Goal: Task Accomplishment & Management: Complete application form

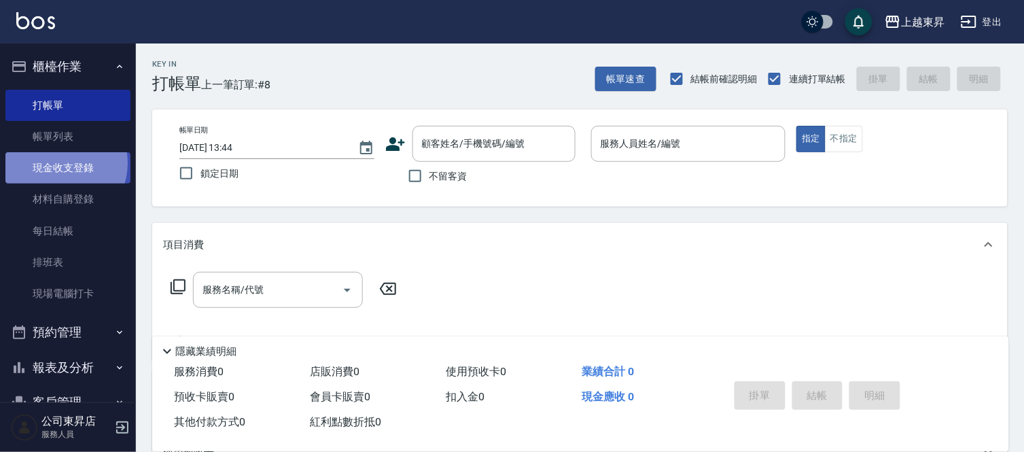
click at [58, 163] on link "現金收支登錄" at bounding box center [67, 167] width 125 height 31
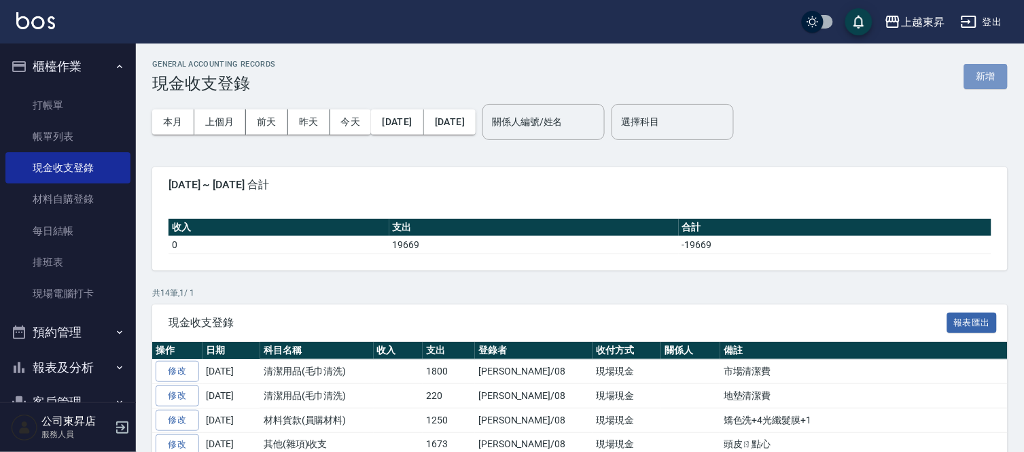
drag, startPoint x: 981, startPoint y: 72, endPoint x: 964, endPoint y: 77, distance: 17.2
click at [980, 72] on button "新增" at bounding box center [985, 76] width 43 height 25
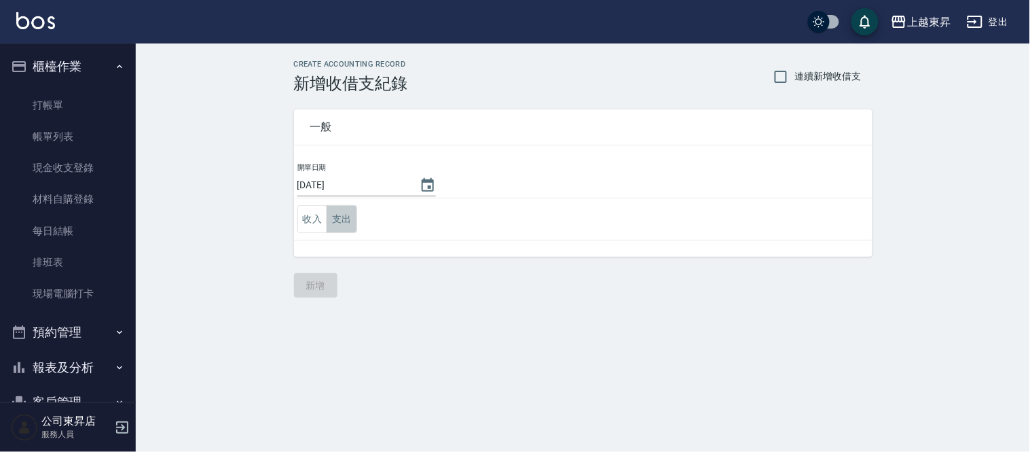
click at [340, 213] on button "支出" at bounding box center [342, 219] width 31 height 28
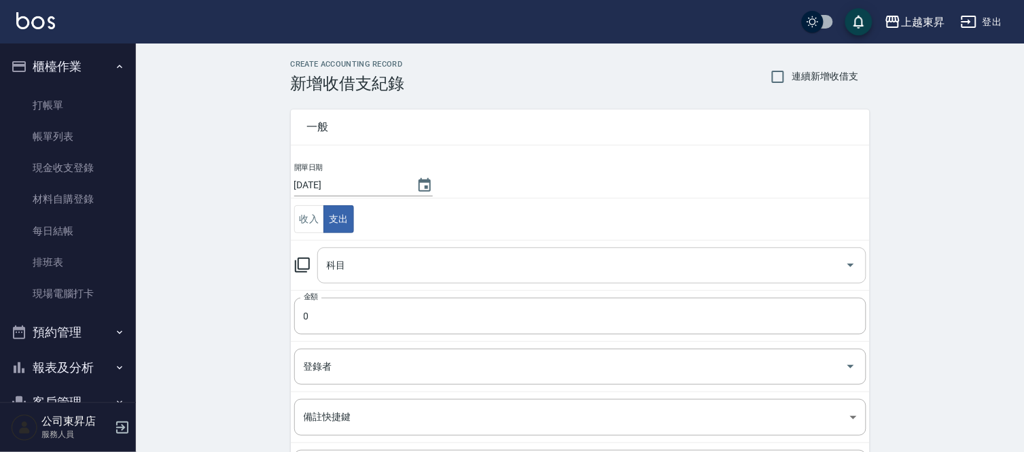
click at [331, 272] on input "科目" at bounding box center [581, 265] width 516 height 24
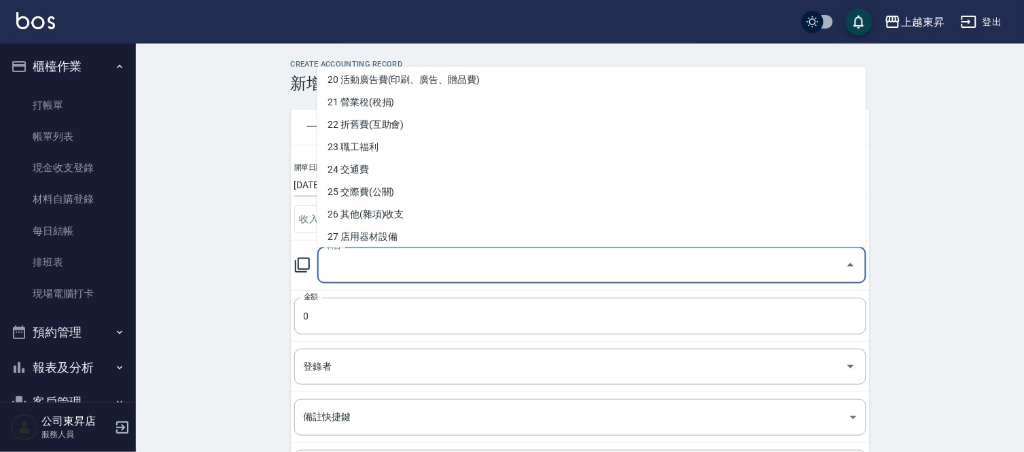
scroll to position [452, 0]
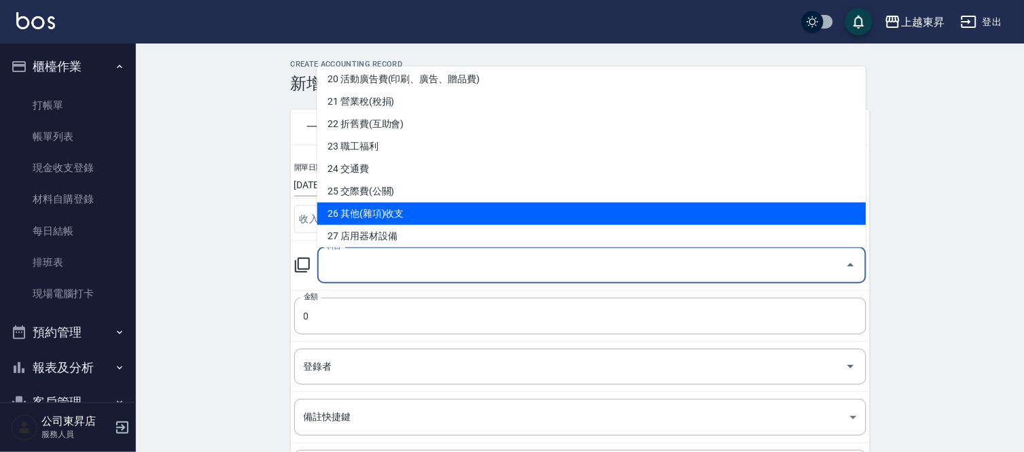
click at [388, 208] on li "26 其他(雜項)收支" at bounding box center [591, 213] width 549 height 22
type input "26 其他(雜項)收支"
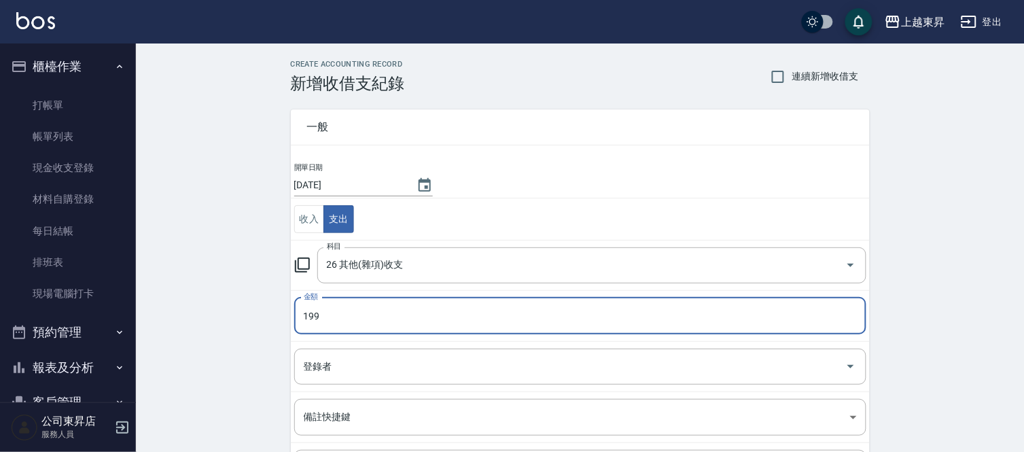
type input "199"
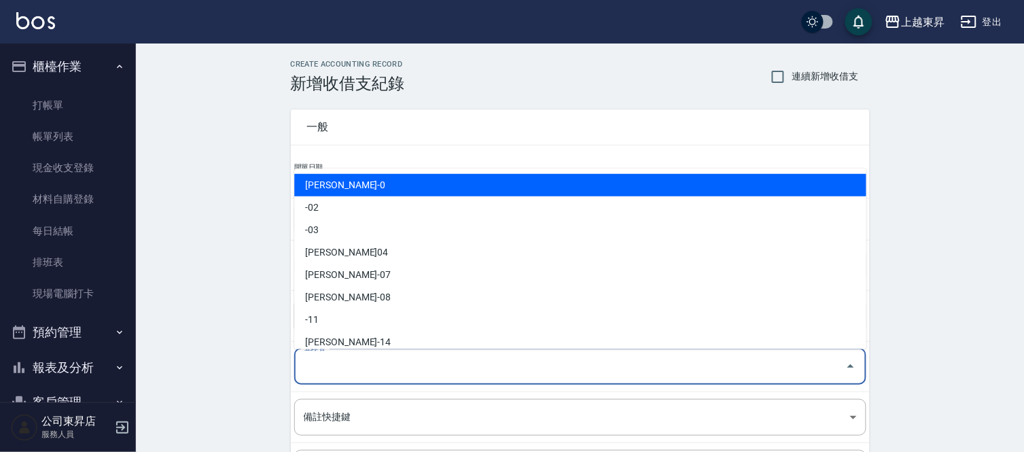
click at [310, 365] on input "登錄者" at bounding box center [569, 367] width 539 height 24
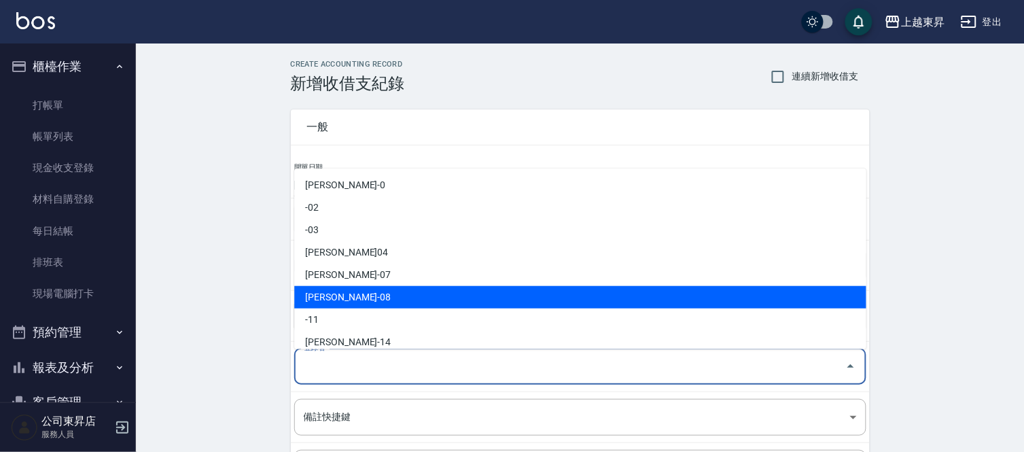
click at [333, 293] on li "[PERSON_NAME]-08" at bounding box center [580, 297] width 572 height 22
type input "[PERSON_NAME]-08"
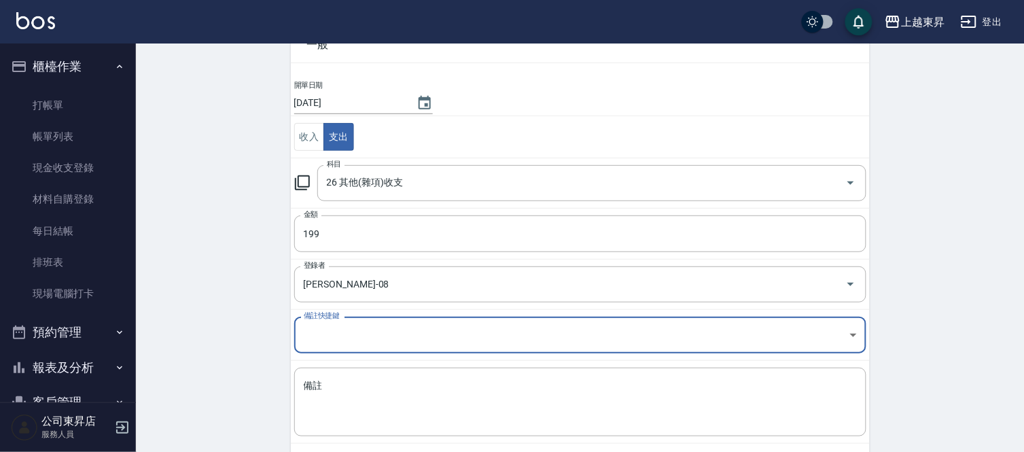
scroll to position [147, 0]
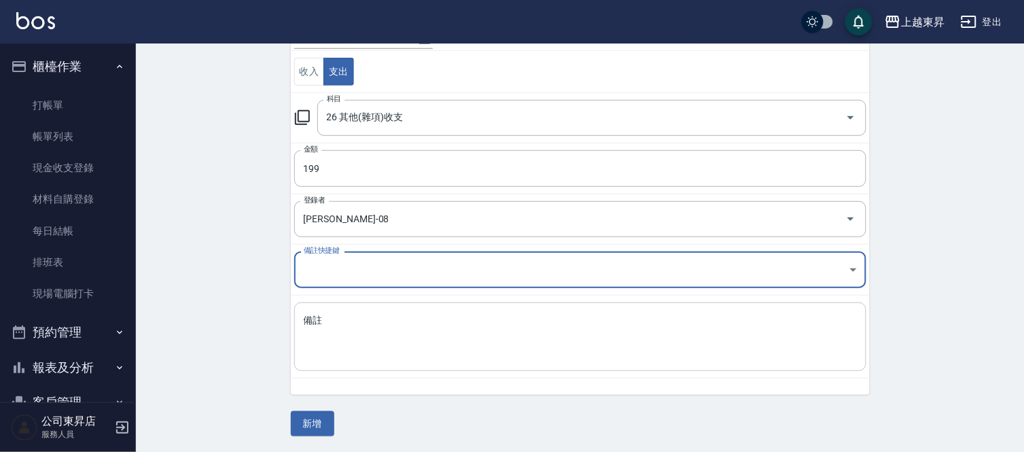
click at [317, 323] on textarea "備註" at bounding box center [580, 337] width 553 height 46
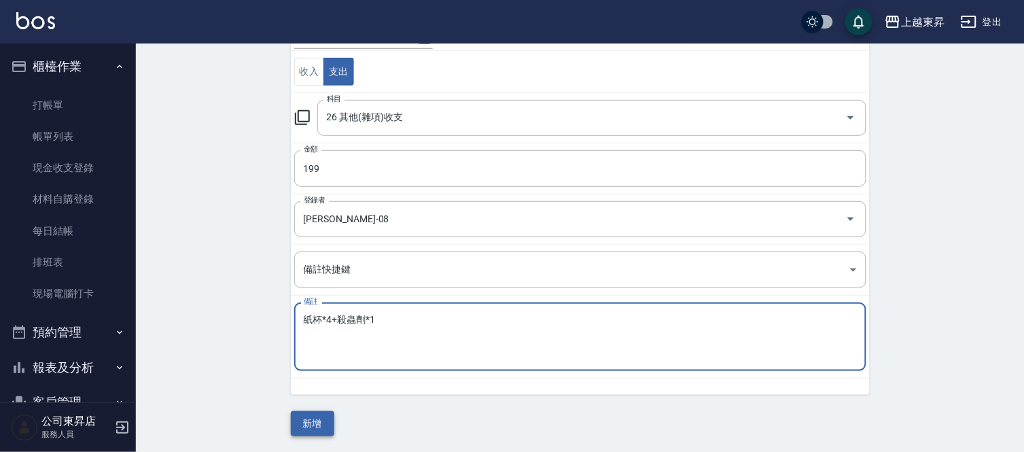
type textarea "紙杯*4+殺蟲劑*1"
click at [316, 435] on button "新增" at bounding box center [312, 423] width 43 height 25
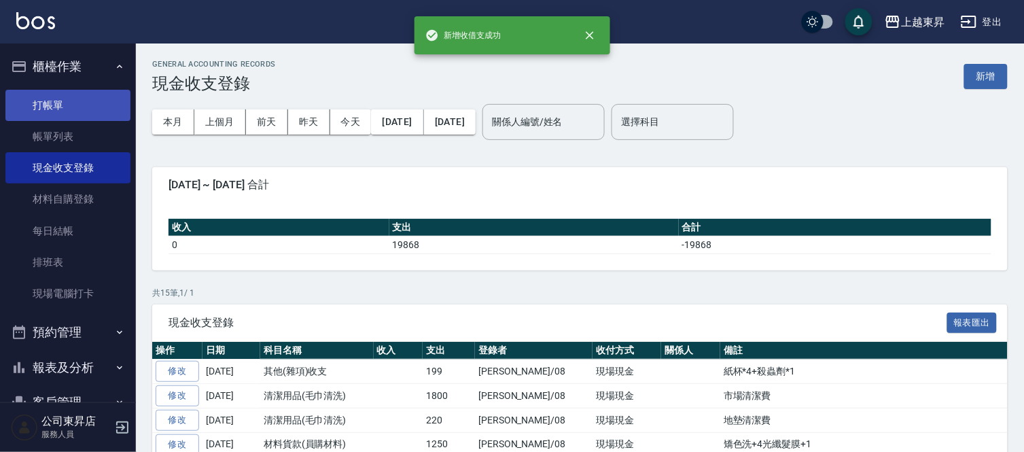
click at [51, 107] on link "打帳單" at bounding box center [67, 105] width 125 height 31
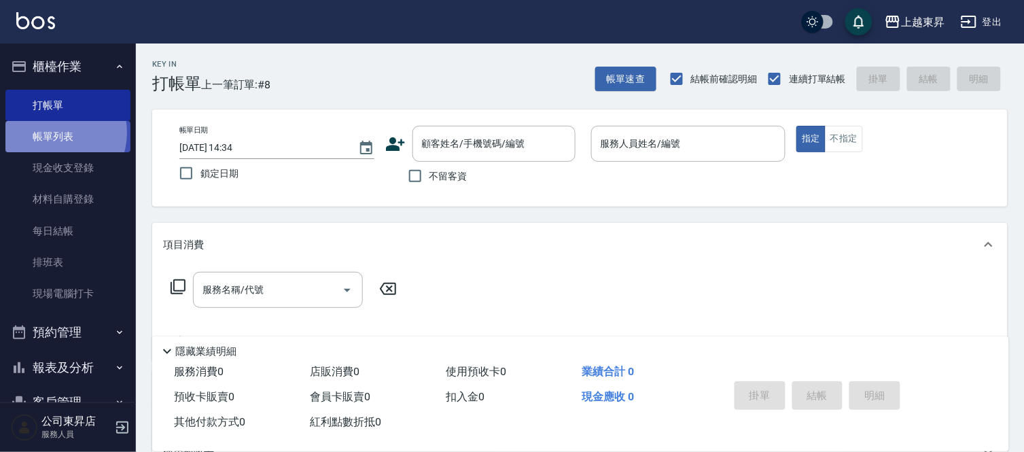
click at [51, 132] on link "帳單列表" at bounding box center [67, 136] width 125 height 31
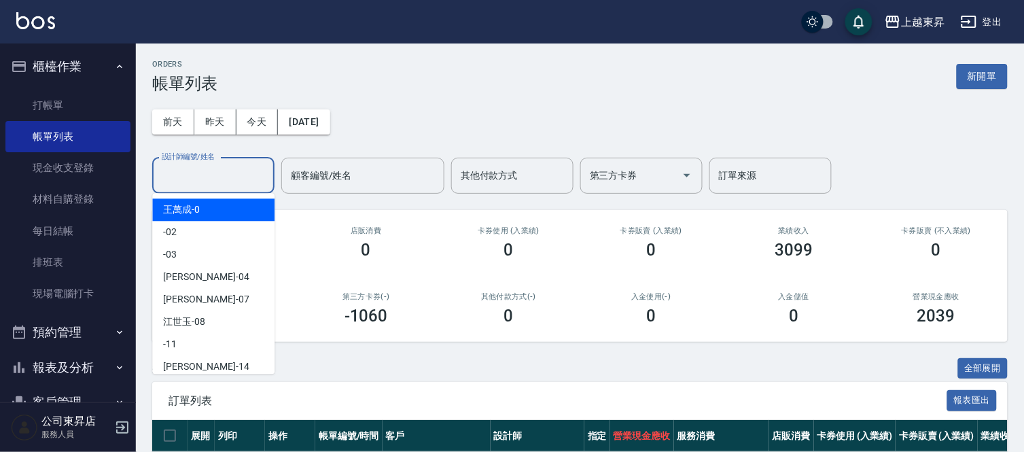
click at [183, 170] on input "設計師編號/姓名" at bounding box center [213, 176] width 110 height 24
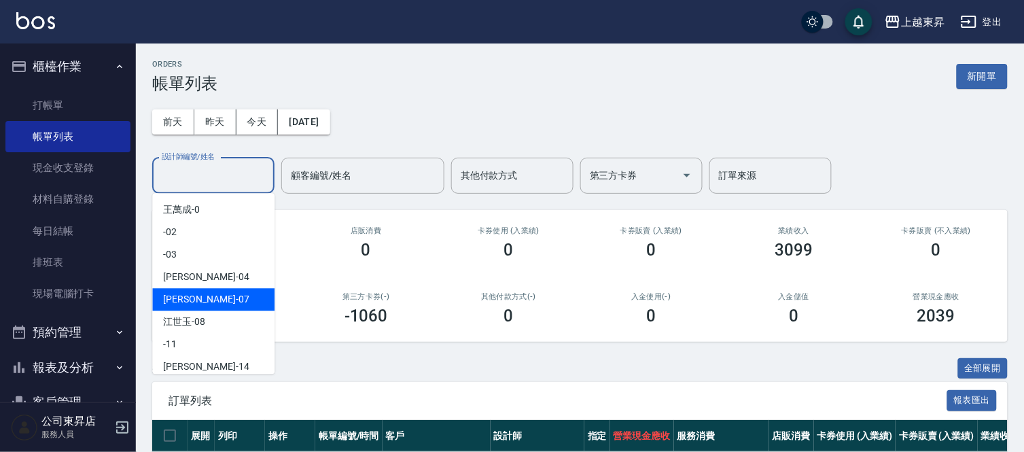
click at [170, 297] on span "[PERSON_NAME] -07" at bounding box center [206, 299] width 86 height 14
type input "[PERSON_NAME]-07"
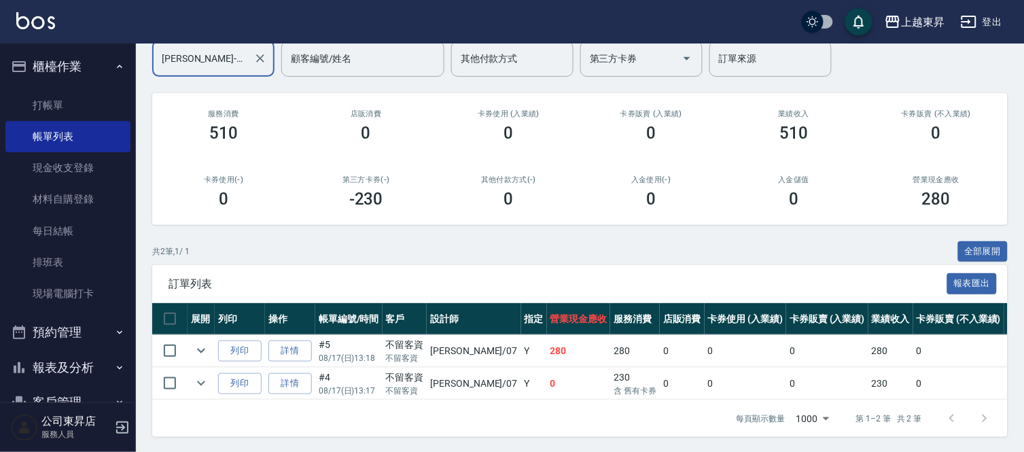
scroll to position [130, 0]
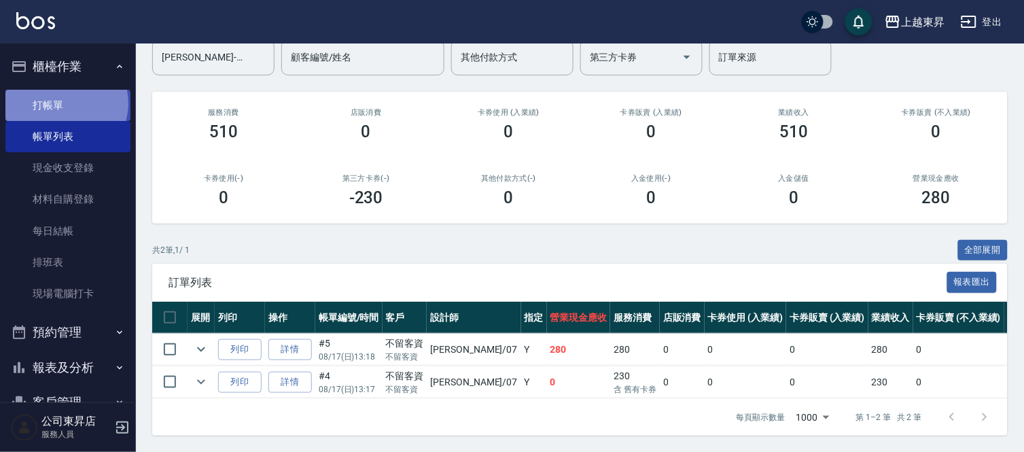
click at [66, 103] on link "打帳單" at bounding box center [67, 105] width 125 height 31
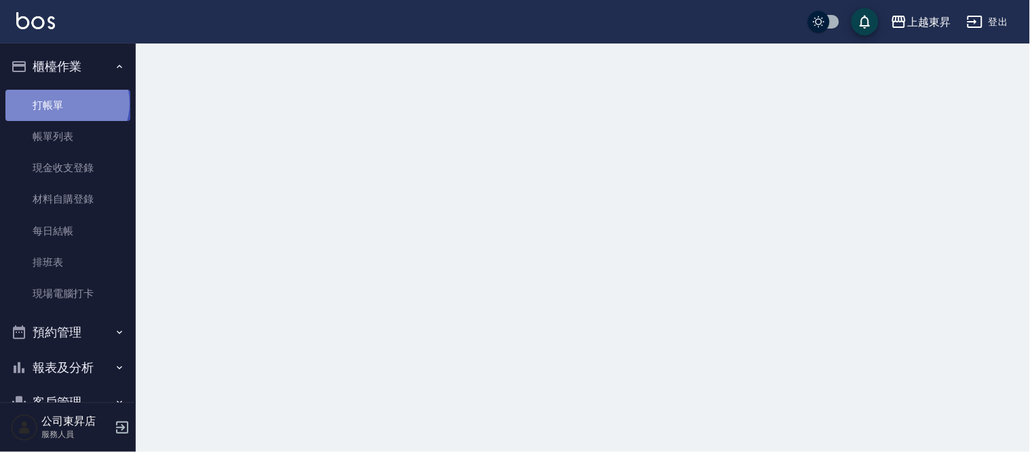
click at [66, 103] on link "打帳單" at bounding box center [67, 105] width 125 height 31
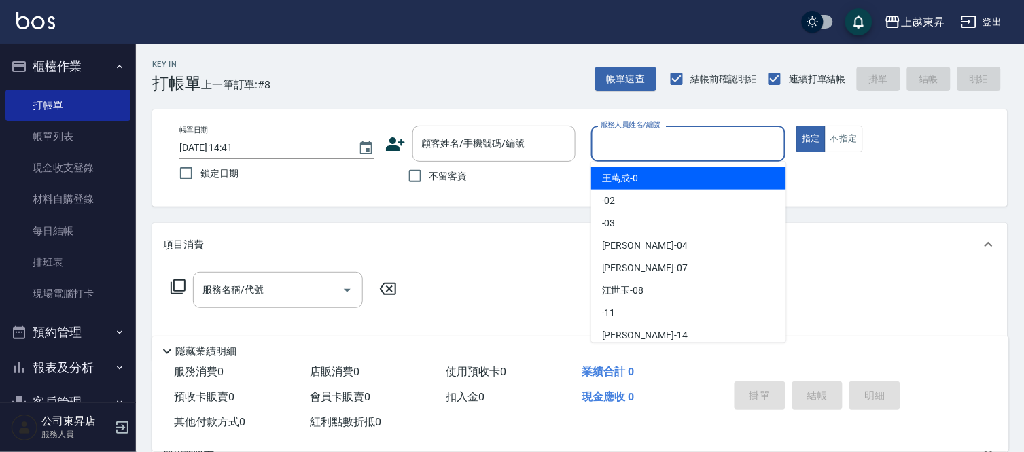
click at [635, 141] on input "服務人員姓名/編號" at bounding box center [688, 144] width 183 height 24
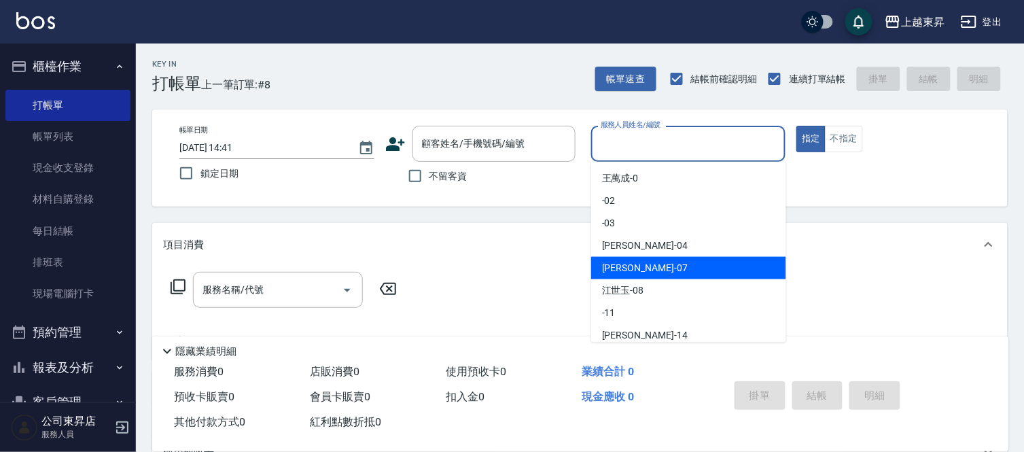
drag, startPoint x: 628, startPoint y: 265, endPoint x: 765, endPoint y: 175, distance: 164.3
click at [630, 262] on span "[PERSON_NAME] -07" at bounding box center [645, 268] width 86 height 14
type input "[PERSON_NAME]-07"
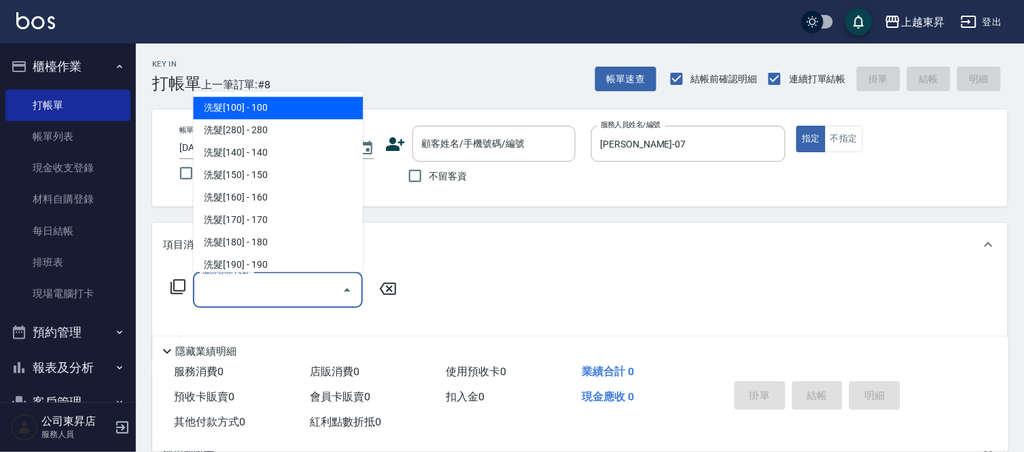
click at [258, 285] on input "服務名稱/代號" at bounding box center [267, 290] width 137 height 24
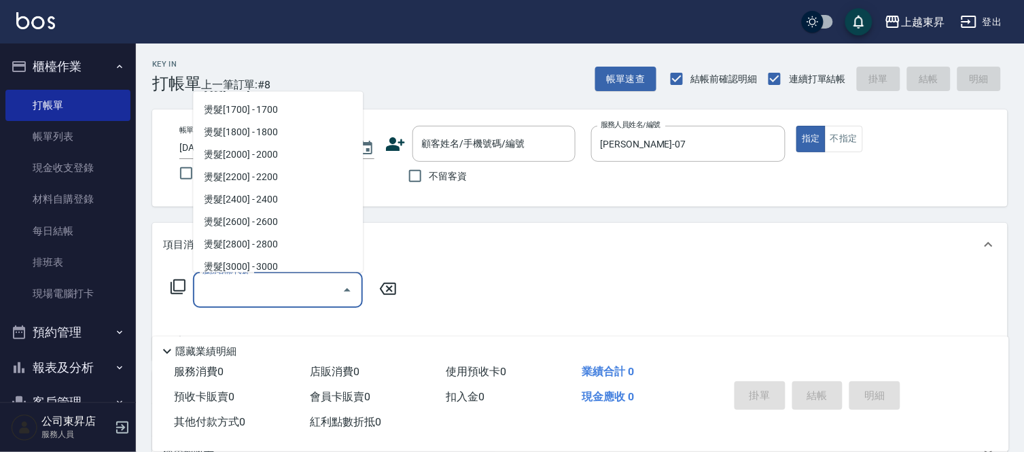
scroll to position [679, 0]
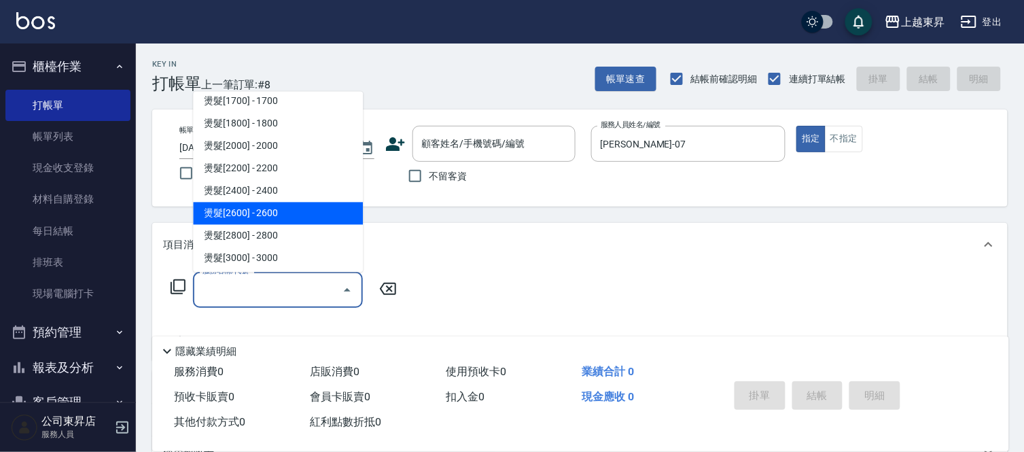
click at [294, 207] on span "燙髮[2600] - 2600" at bounding box center [278, 213] width 170 height 22
type input "燙髮[2600](317)"
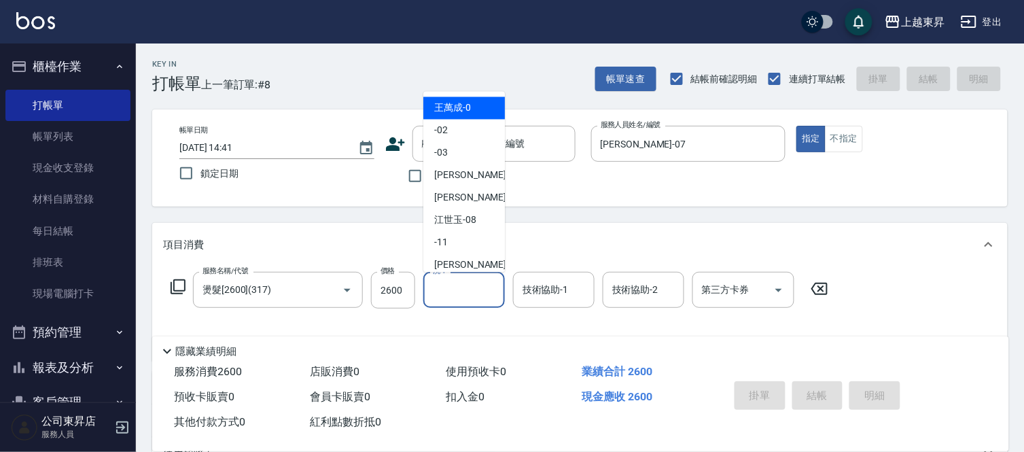
click at [451, 290] on input "洗-1" at bounding box center [463, 290] width 69 height 24
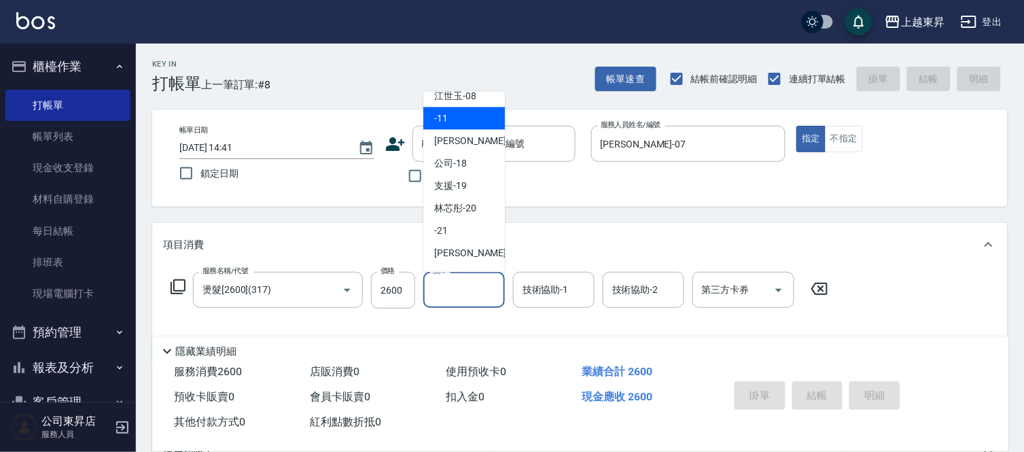
scroll to position [151, 0]
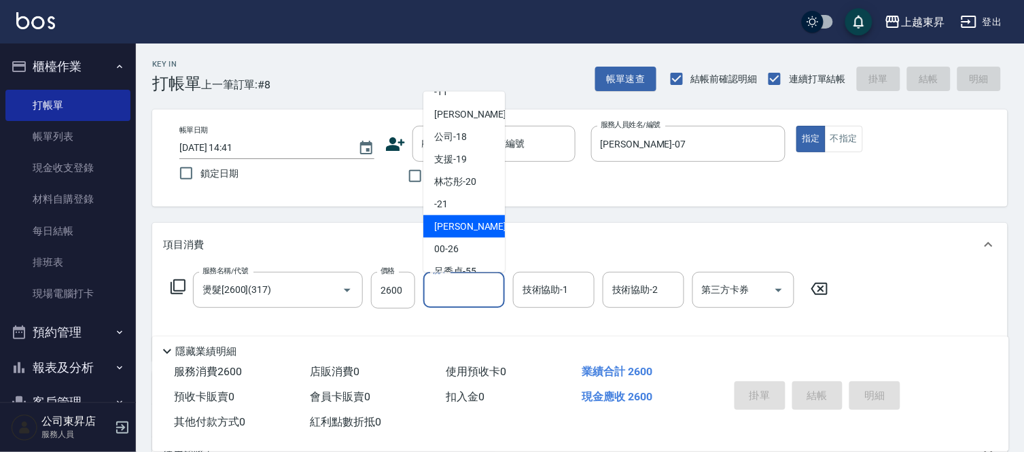
drag, startPoint x: 467, startPoint y: 226, endPoint x: 499, endPoint y: 270, distance: 54.5
click at [467, 227] on span "[PERSON_NAME]-22" at bounding box center [477, 226] width 86 height 14
type input "[PERSON_NAME]-22"
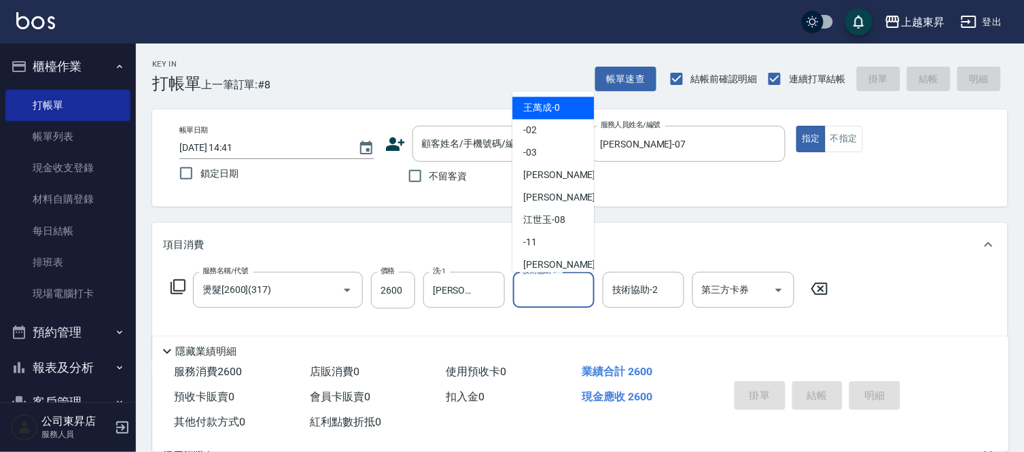
click at [551, 289] on input "技術協助-1" at bounding box center [553, 290] width 69 height 24
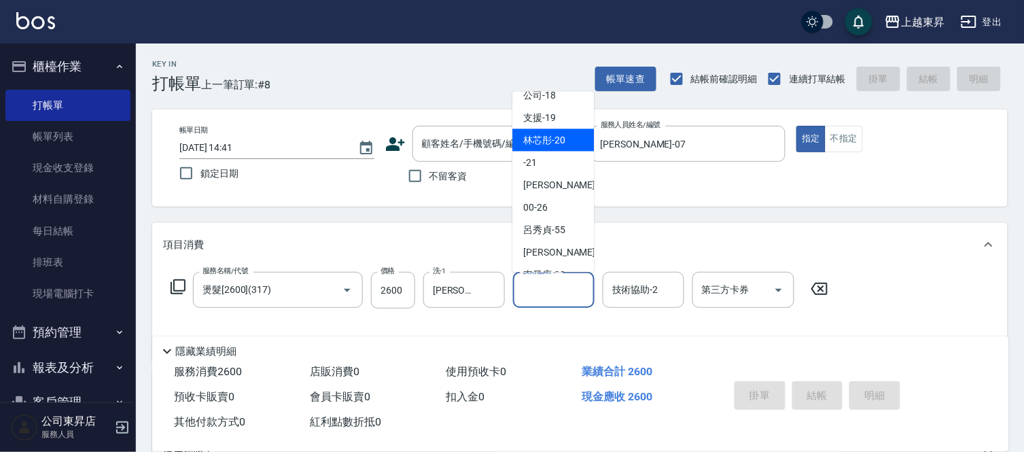
scroll to position [211, 0]
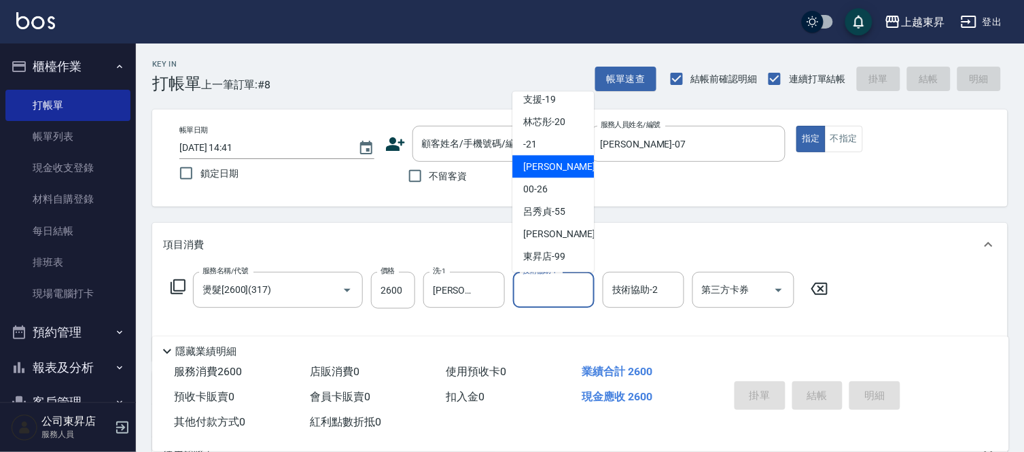
click at [533, 164] on span "[PERSON_NAME]-22" at bounding box center [566, 167] width 86 height 14
type input "[PERSON_NAME]-22"
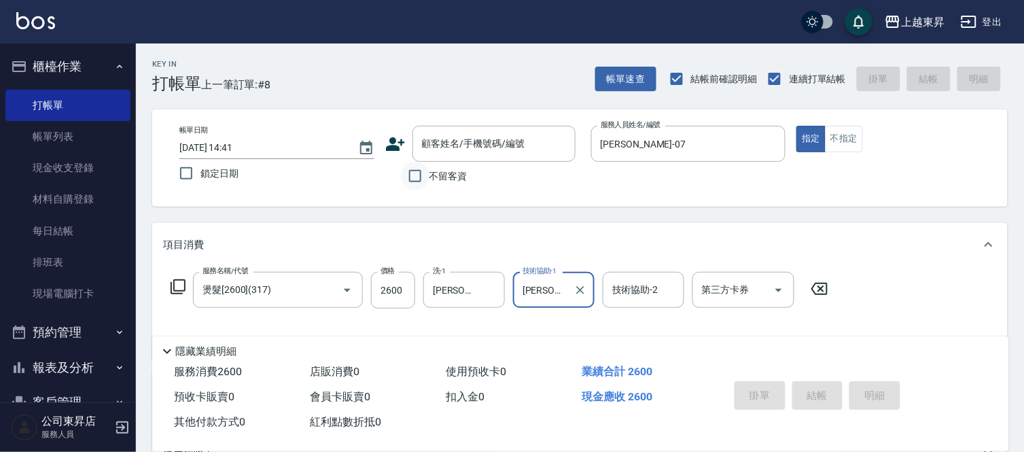
click at [416, 174] on input "不留客資" at bounding box center [415, 176] width 29 height 29
checkbox input "true"
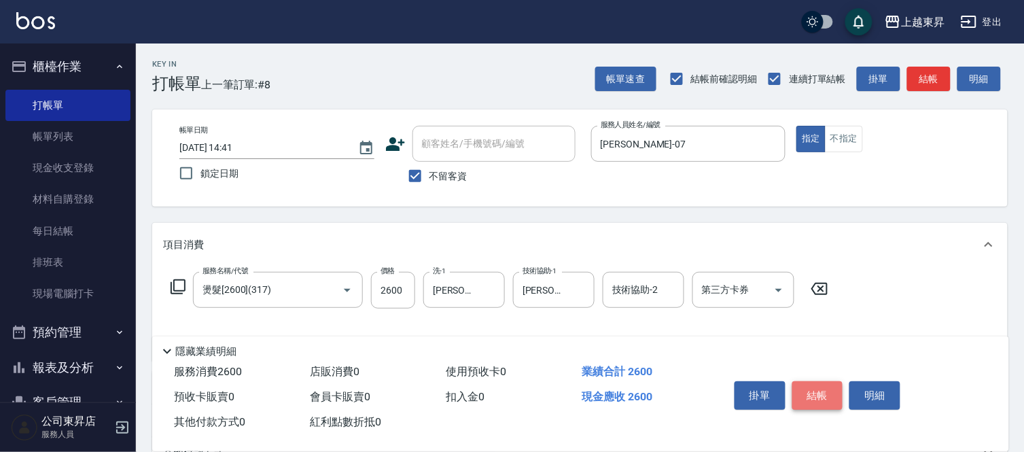
click at [820, 393] on button "結帳" at bounding box center [817, 395] width 51 height 29
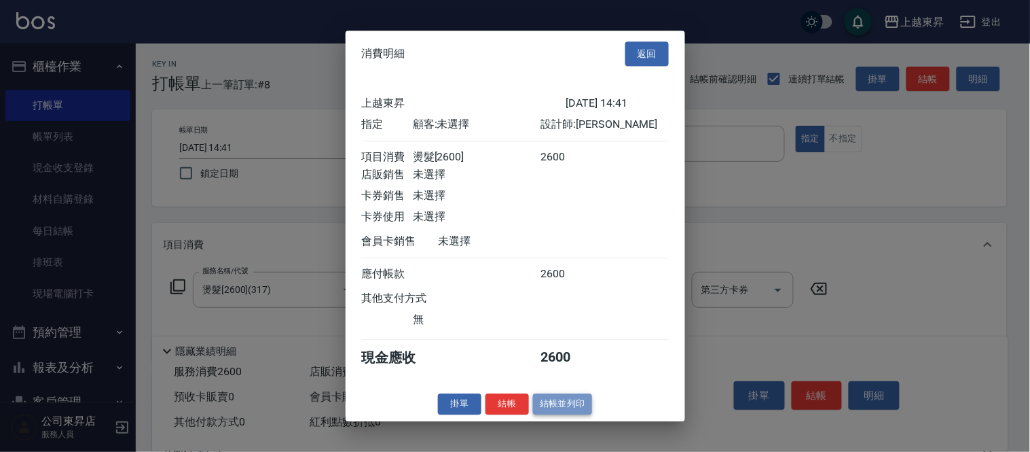
click at [562, 412] on button "結帳並列印" at bounding box center [562, 403] width 59 height 21
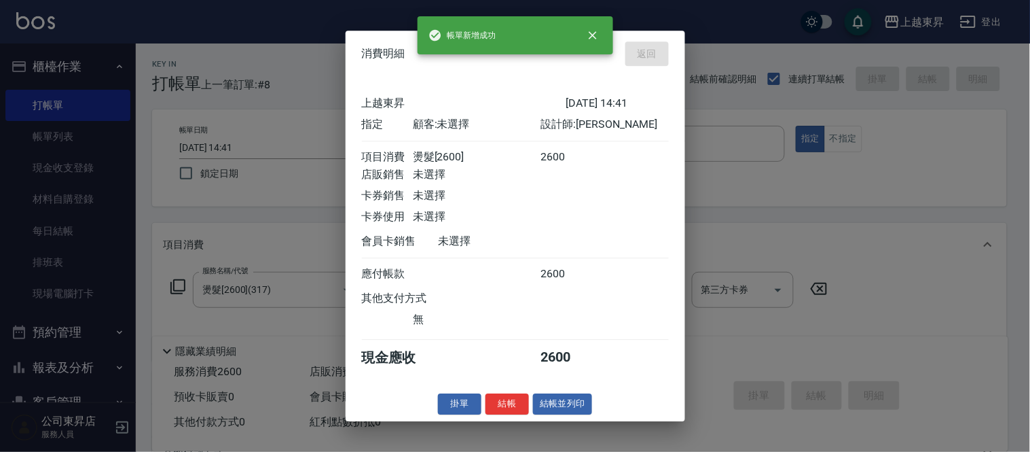
type input "[DATE] 14:42"
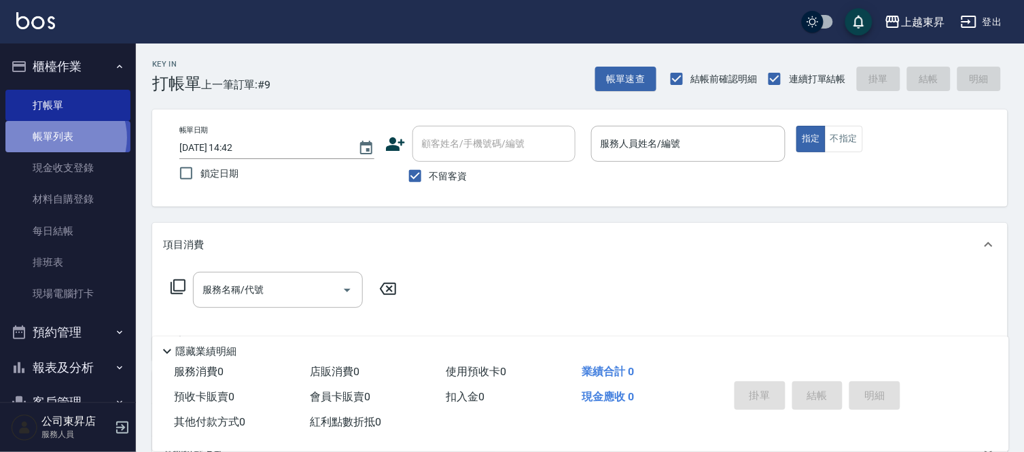
click at [60, 138] on link "帳單列表" at bounding box center [67, 136] width 125 height 31
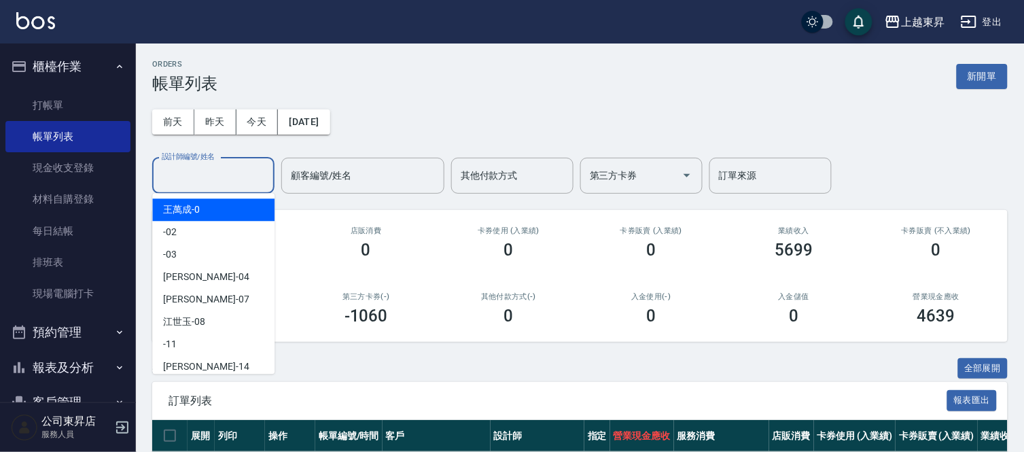
click at [187, 170] on input "設計師編號/姓名" at bounding box center [213, 176] width 110 height 24
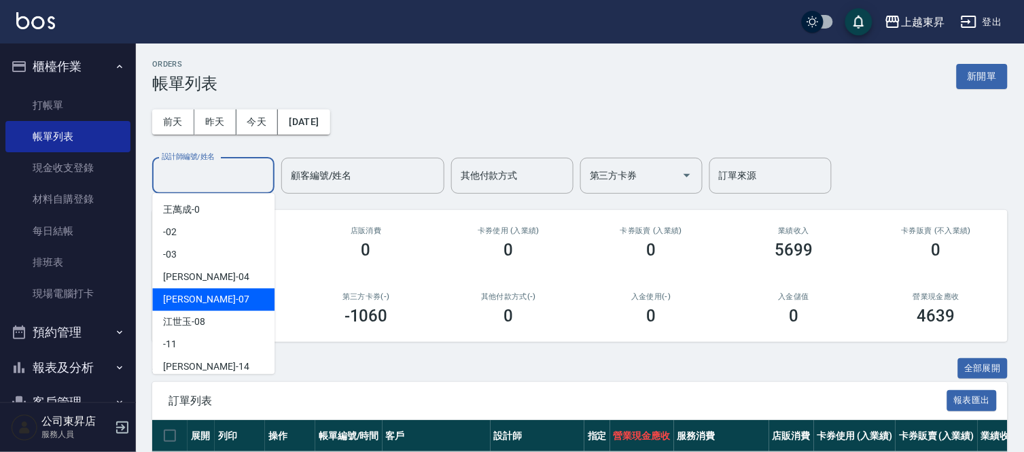
click at [171, 300] on span "[PERSON_NAME] -07" at bounding box center [206, 299] width 86 height 14
type input "[PERSON_NAME]-07"
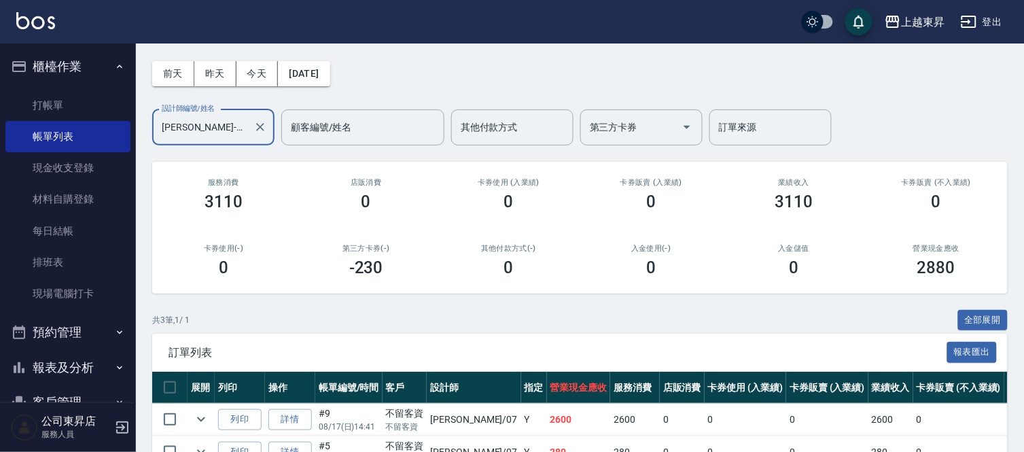
scroll to position [11, 0]
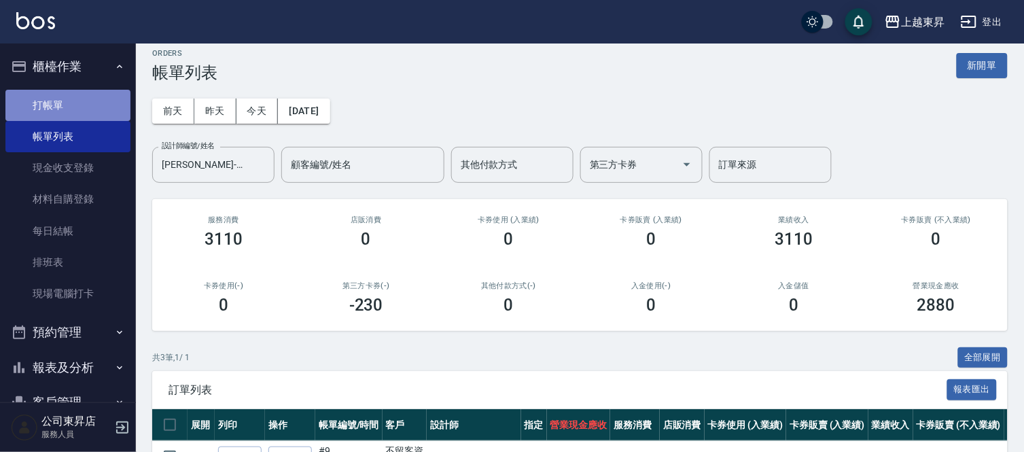
click at [93, 99] on link "打帳單" at bounding box center [67, 105] width 125 height 31
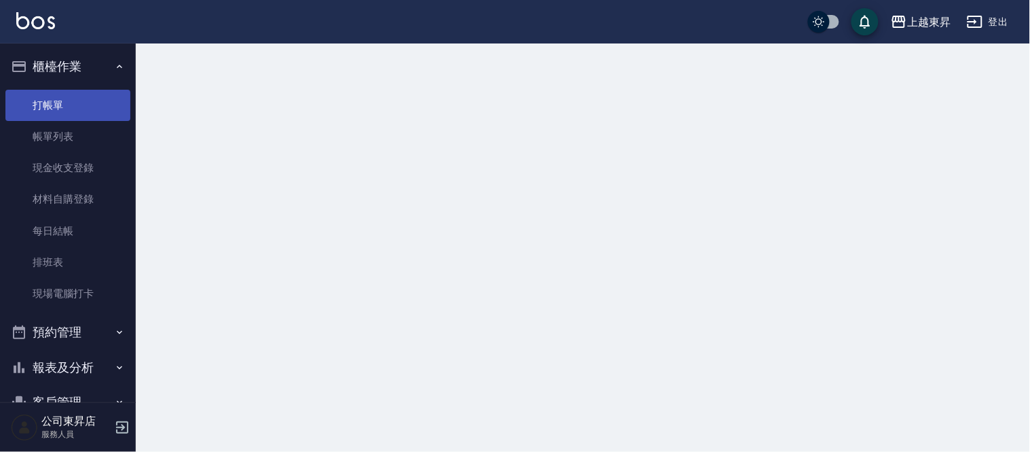
drag, startPoint x: 93, startPoint y: 99, endPoint x: 95, endPoint y: 111, distance: 12.4
click at [92, 104] on link "打帳單" at bounding box center [67, 105] width 125 height 31
